Goal: Task Accomplishment & Management: Manage account settings

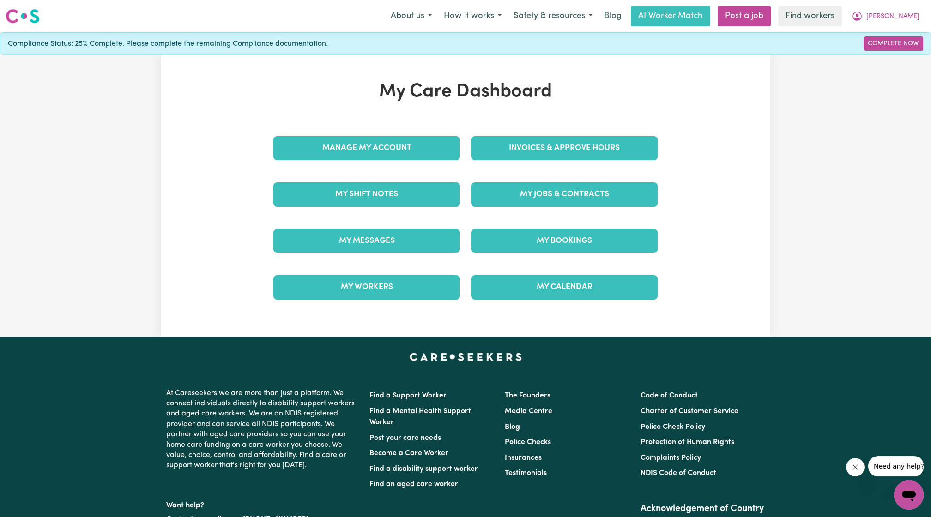
click at [345, 211] on div "My Shift Notes" at bounding box center [367, 194] width 198 height 46
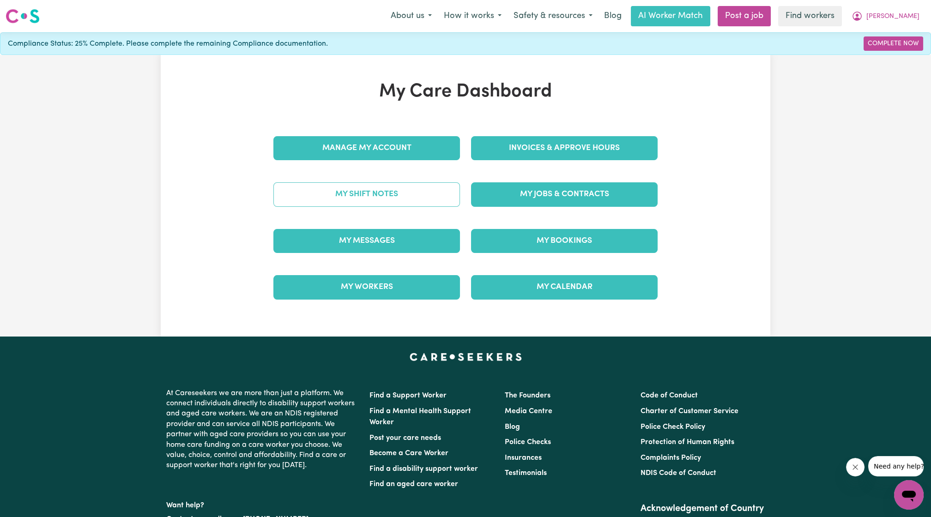
click at [363, 189] on link "My Shift Notes" at bounding box center [366, 194] width 187 height 24
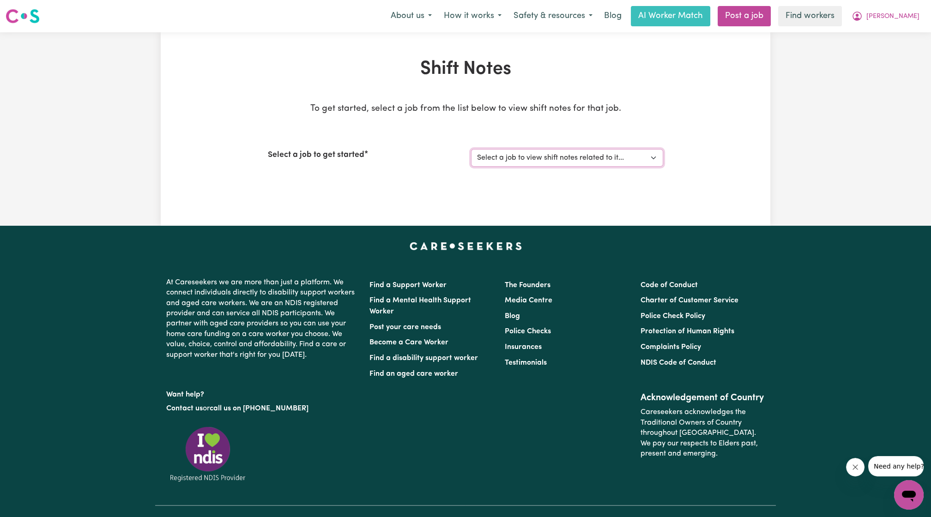
click at [611, 153] on select "Select a job to view shift notes related to it... [DEMOGRAPHIC_DATA] Support Wo…" at bounding box center [567, 158] width 192 height 18
click at [471, 149] on select "Select a job to view shift notes related to it... [DEMOGRAPHIC_DATA] Support Wo…" at bounding box center [567, 158] width 192 height 18
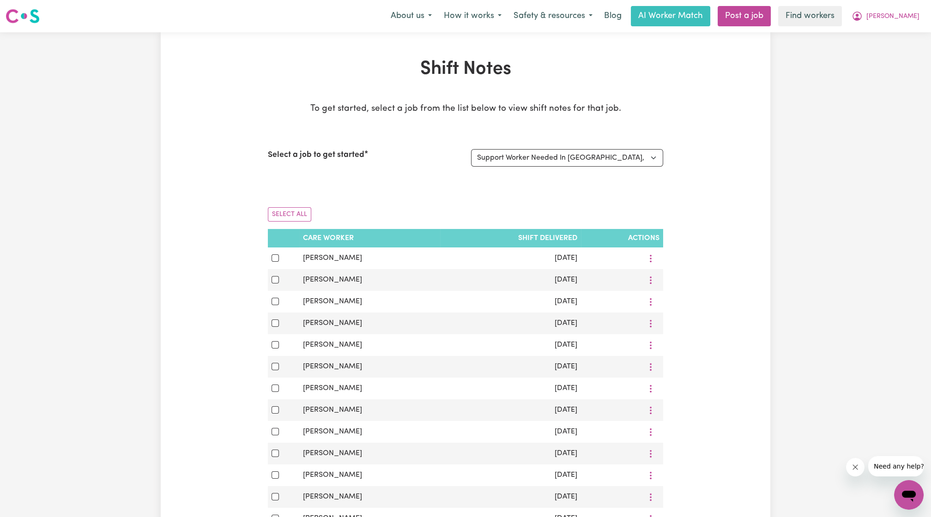
click at [575, 171] on div "Select a job to get started Select a job to view shift notes related to it... […" at bounding box center [465, 158] width 395 height 40
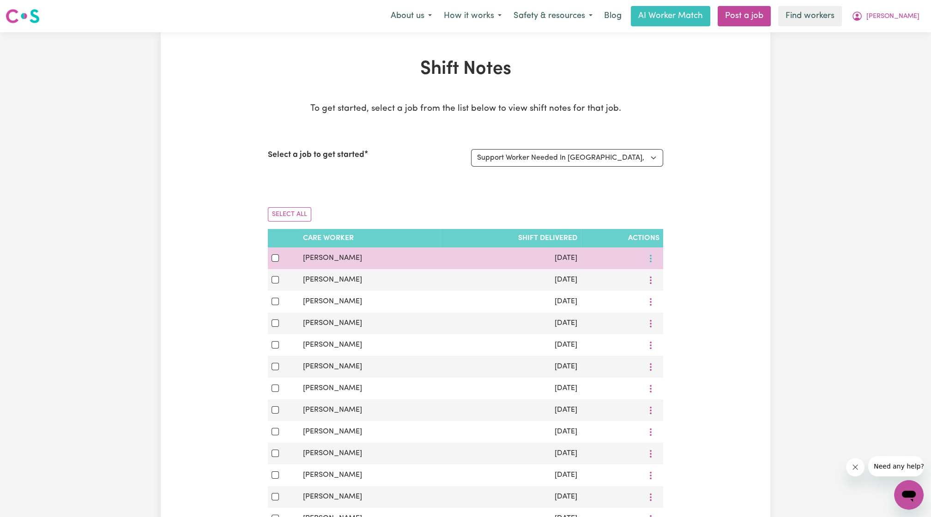
click at [652, 257] on button "More options" at bounding box center [651, 258] width 18 height 14
click at [659, 271] on link "View Shift Note" at bounding box center [680, 280] width 76 height 18
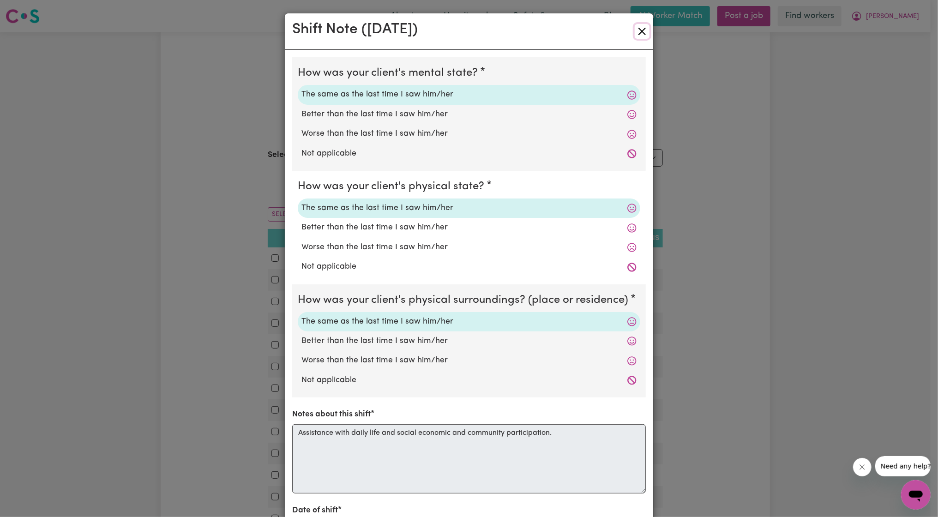
click at [635, 32] on button "Close" at bounding box center [642, 31] width 15 height 15
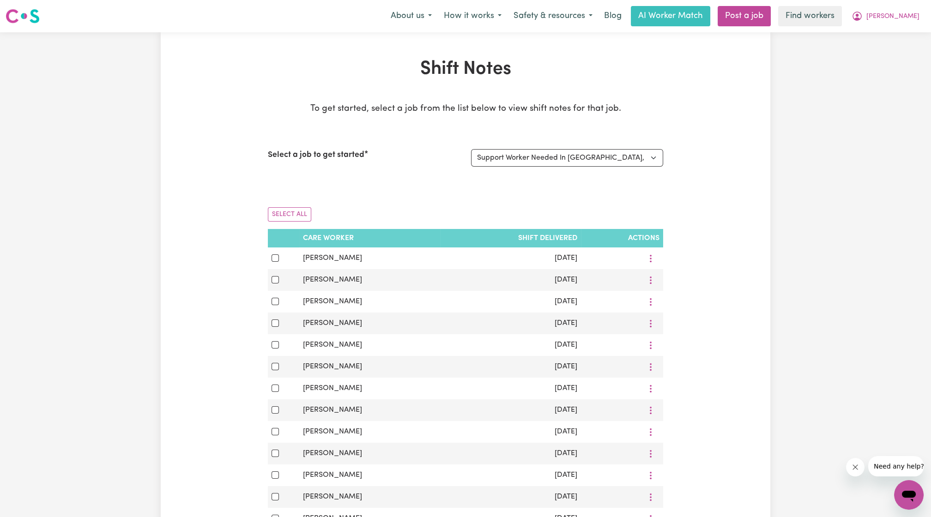
click at [652, 144] on div "Select a job to get started Select a job to view shift notes related to it... […" at bounding box center [465, 158] width 395 height 40
click at [652, 148] on div "Select a job to get started Select a job to view shift notes related to it... […" at bounding box center [465, 158] width 395 height 40
click at [651, 154] on select "Select a job to view shift notes related to it... [DEMOGRAPHIC_DATA] Support Wo…" at bounding box center [567, 158] width 192 height 18
select select "14214"
click at [471, 149] on select "Select a job to view shift notes related to it... [DEMOGRAPHIC_DATA] Support Wo…" at bounding box center [567, 158] width 192 height 18
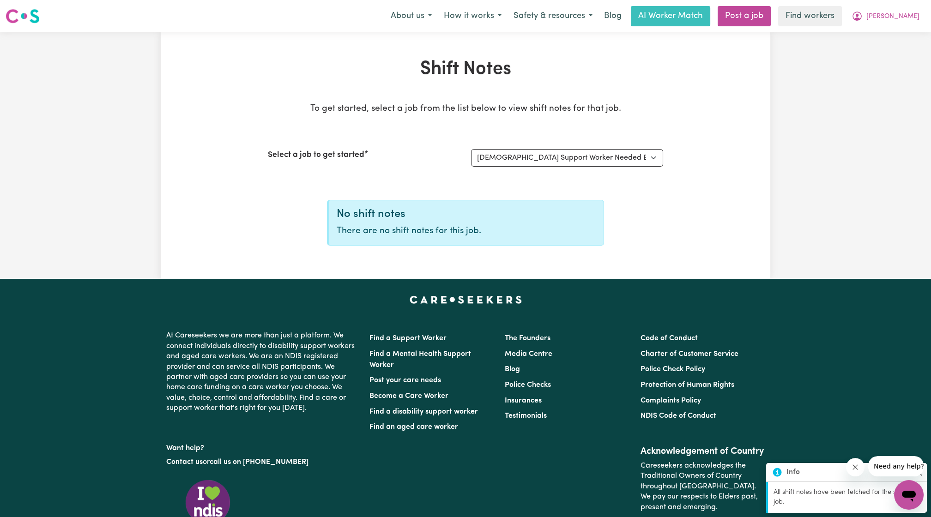
click at [664, 166] on div "Select a job to view shift notes related to it... [DEMOGRAPHIC_DATA] Support Wo…" at bounding box center [566, 158] width 203 height 18
click at [658, 162] on select "Select a job to view shift notes related to it... [DEMOGRAPHIC_DATA] Support Wo…" at bounding box center [567, 158] width 192 height 18
click at [471, 149] on select "Select a job to view shift notes related to it... [DEMOGRAPHIC_DATA] Support Wo…" at bounding box center [567, 158] width 192 height 18
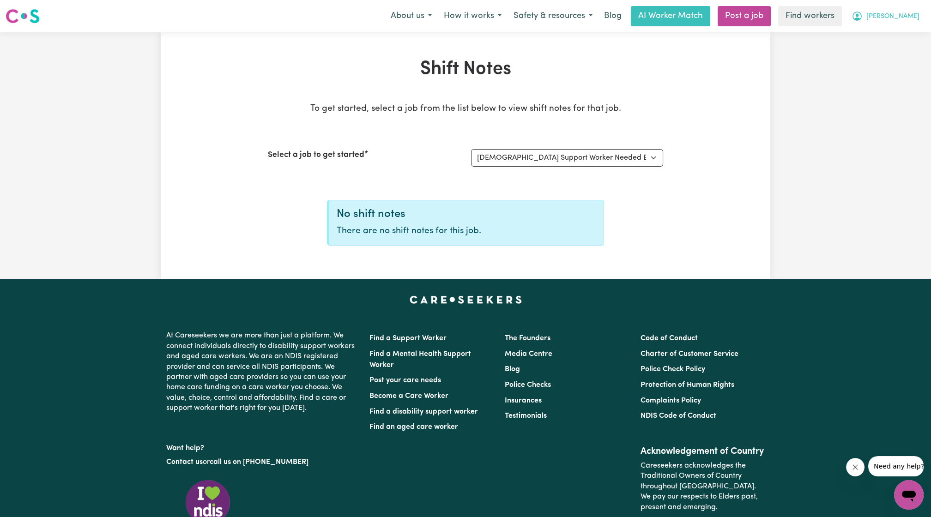
click at [925, 17] on button "[PERSON_NAME]" at bounding box center [885, 15] width 80 height 19
click at [864, 55] on link "Logout" at bounding box center [888, 53] width 73 height 18
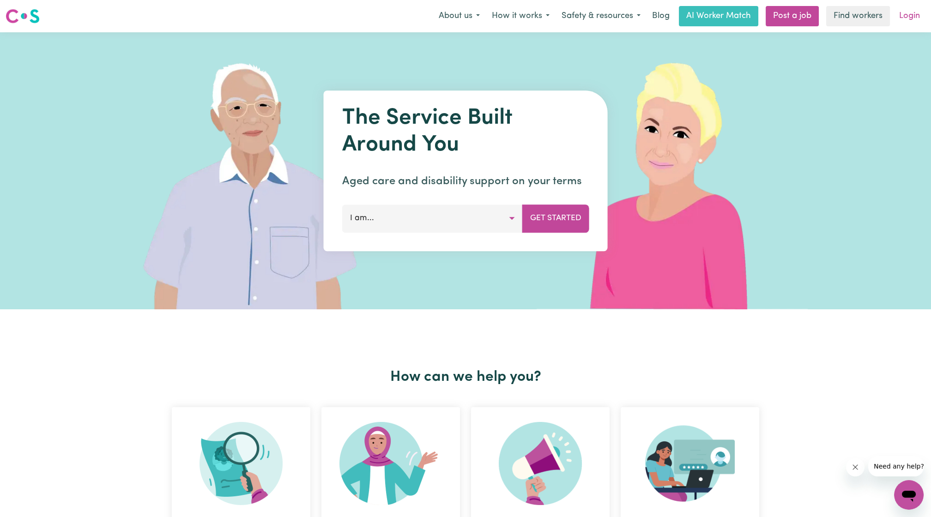
click at [903, 23] on link "Login" at bounding box center [909, 16] width 32 height 20
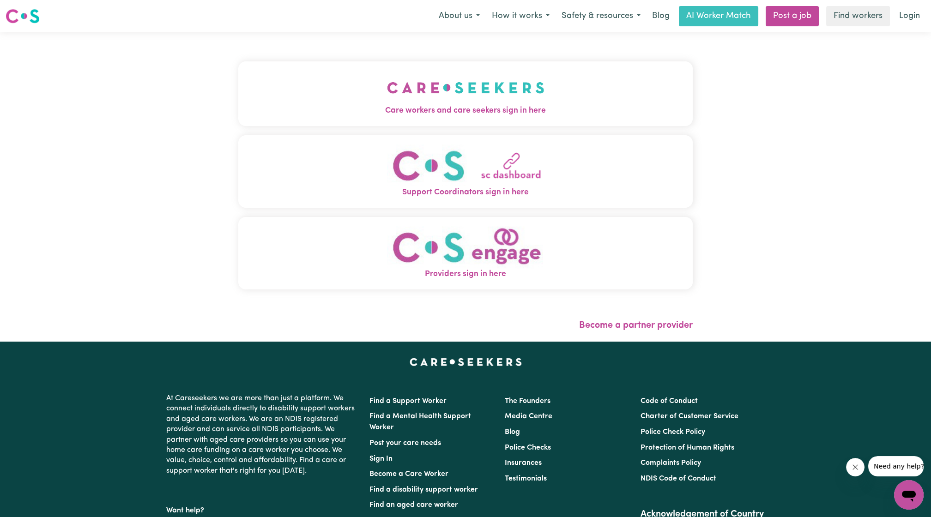
click at [441, 84] on img "Care workers and care seekers sign in here" at bounding box center [465, 88] width 157 height 34
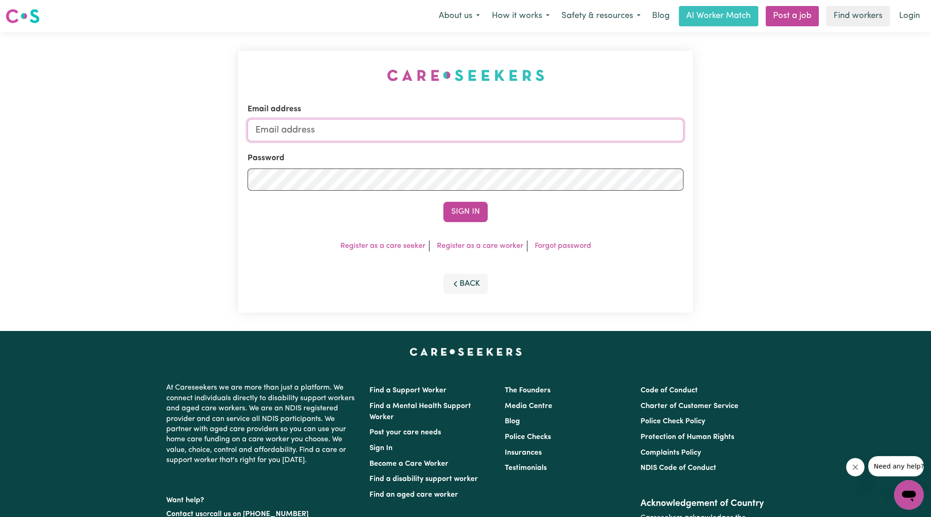
click at [412, 128] on input "Email address" at bounding box center [465, 130] width 436 height 22
drag, startPoint x: 303, startPoint y: 133, endPoint x: 570, endPoint y: 155, distance: 268.1
click at [570, 155] on form "Email address [EMAIL_ADDRESS][PERSON_NAME][DOMAIN_NAME] Password Sign In" at bounding box center [465, 162] width 436 height 119
type input "[EMAIL_ADDRESS][DOMAIN_NAME]"
click at [443, 202] on button "Sign In" at bounding box center [465, 212] width 44 height 20
